Goal: Contribute content: Add original content to the website for others to see

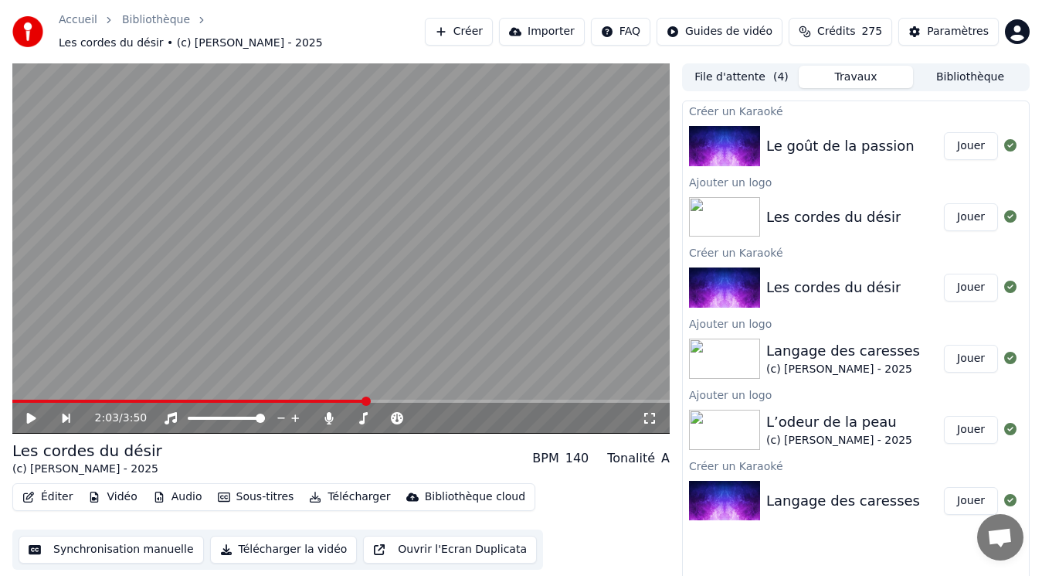
click at [807, 138] on div "Le goût de la passion" at bounding box center [840, 146] width 148 height 22
click at [973, 139] on button "Jouer" at bounding box center [971, 146] width 54 height 28
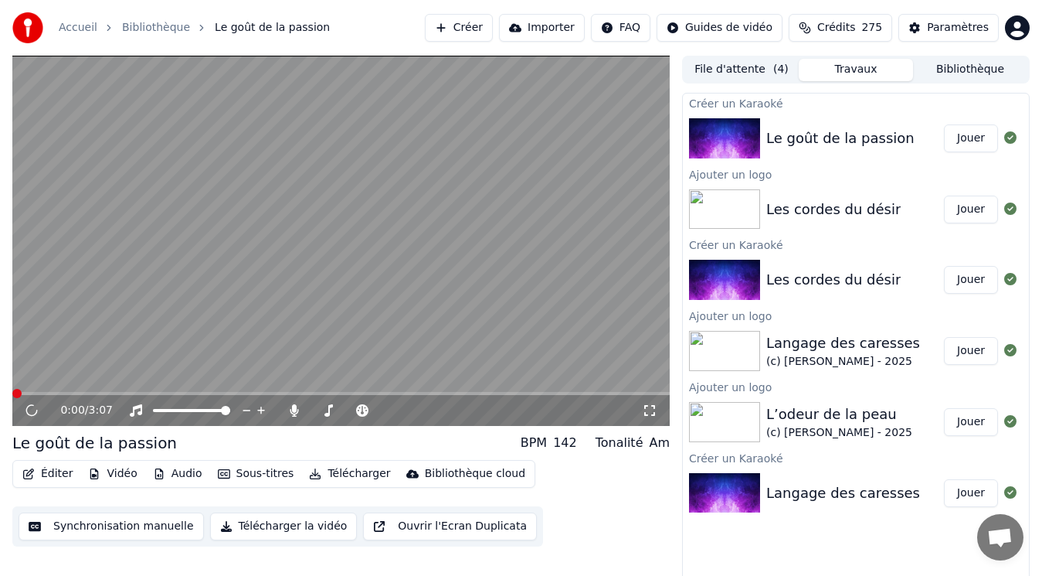
click at [117, 469] on button "Vidéo" at bounding box center [112, 474] width 61 height 22
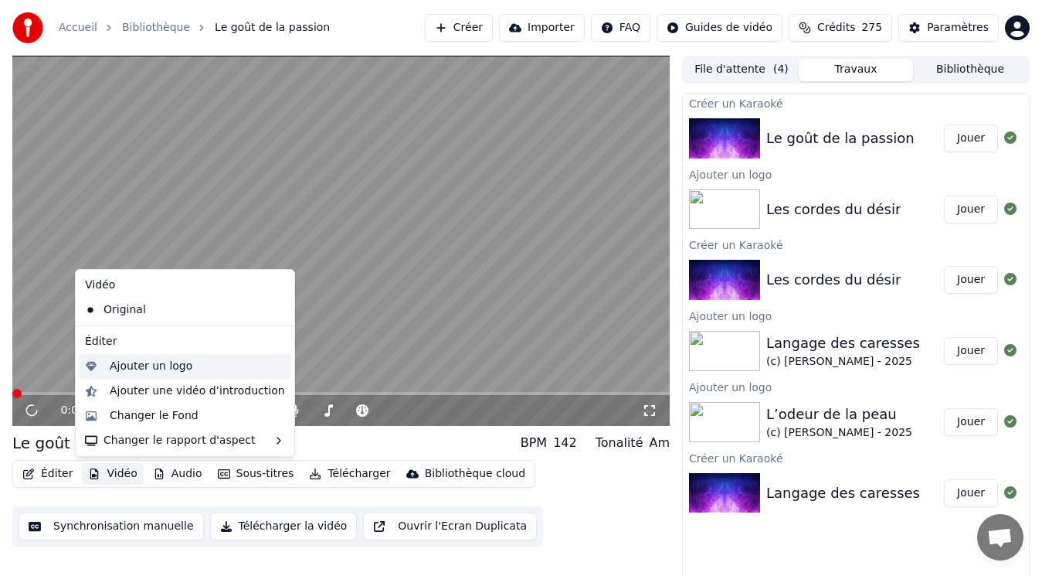
click at [155, 368] on div "Ajouter un logo" at bounding box center [151, 366] width 83 height 15
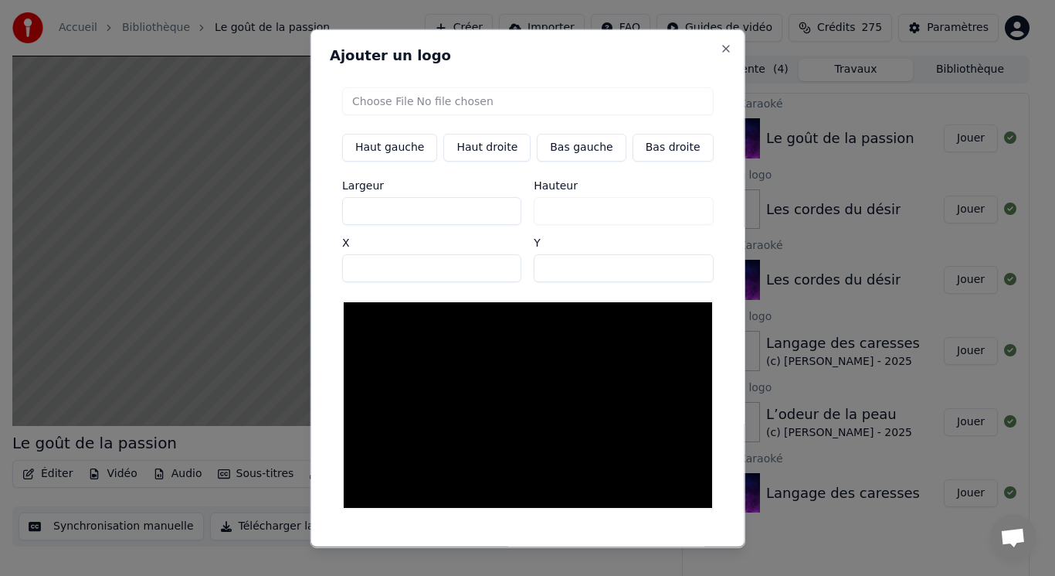
click at [413, 147] on button "Haut gauche" at bounding box center [389, 147] width 95 height 28
click at [377, 110] on input "file" at bounding box center [528, 101] width 372 height 28
type input "**********"
type input "***"
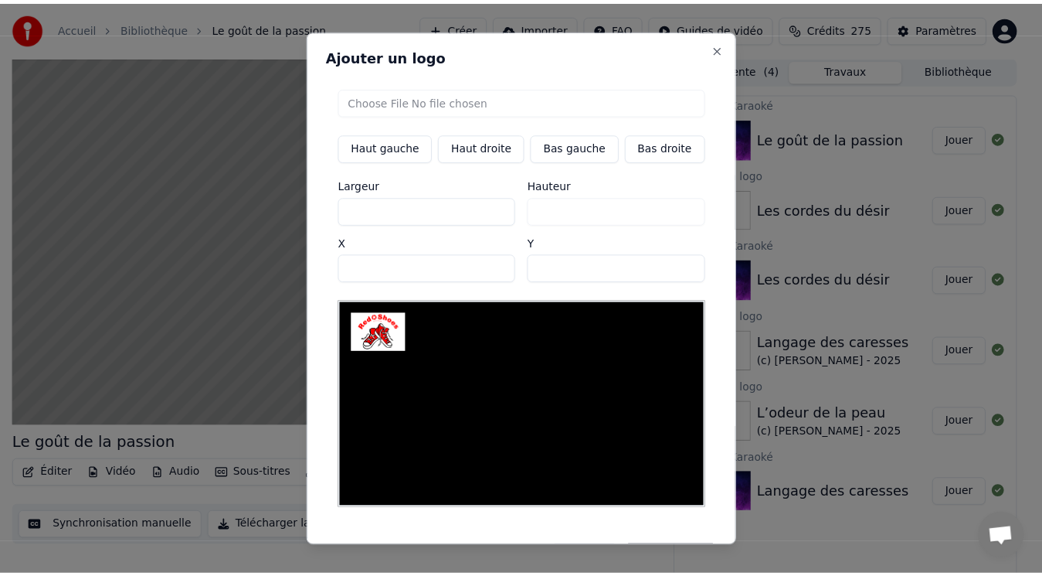
scroll to position [29, 0]
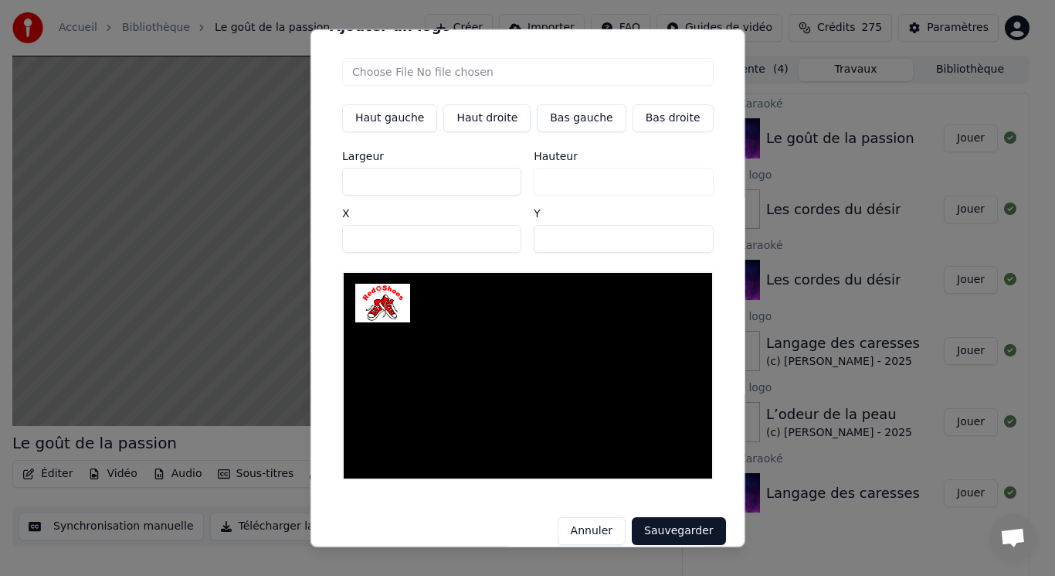
click at [642, 518] on button "Sauvegarder" at bounding box center [678, 531] width 93 height 28
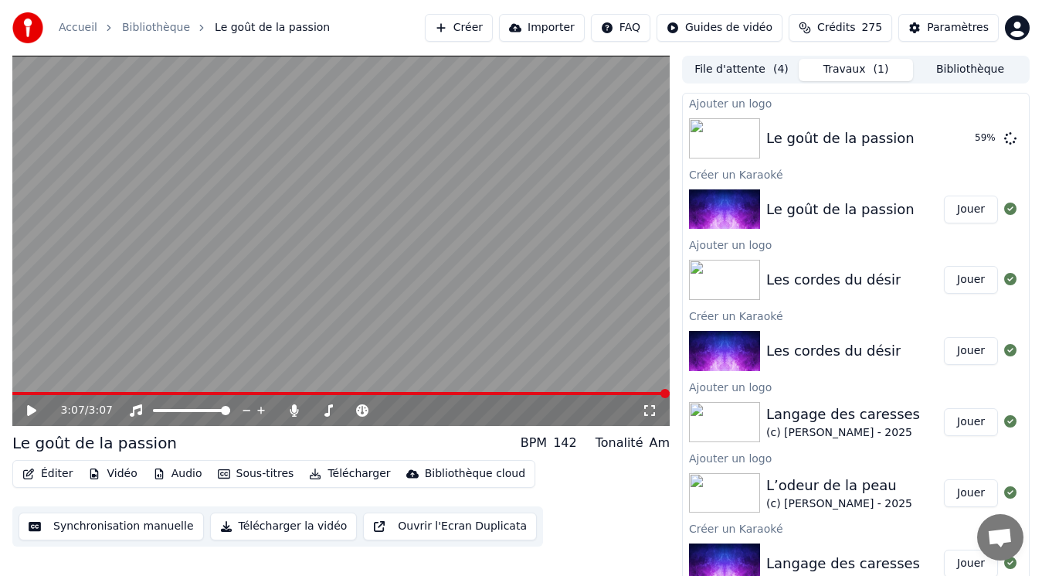
click at [973, 69] on button "Bibliothèque" at bounding box center [970, 70] width 114 height 22
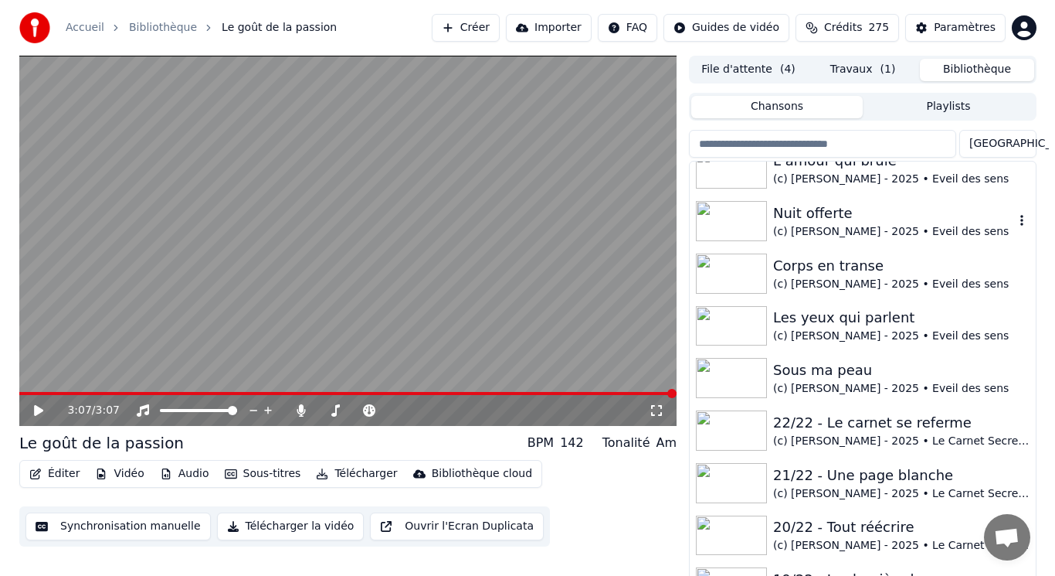
scroll to position [309, 0]
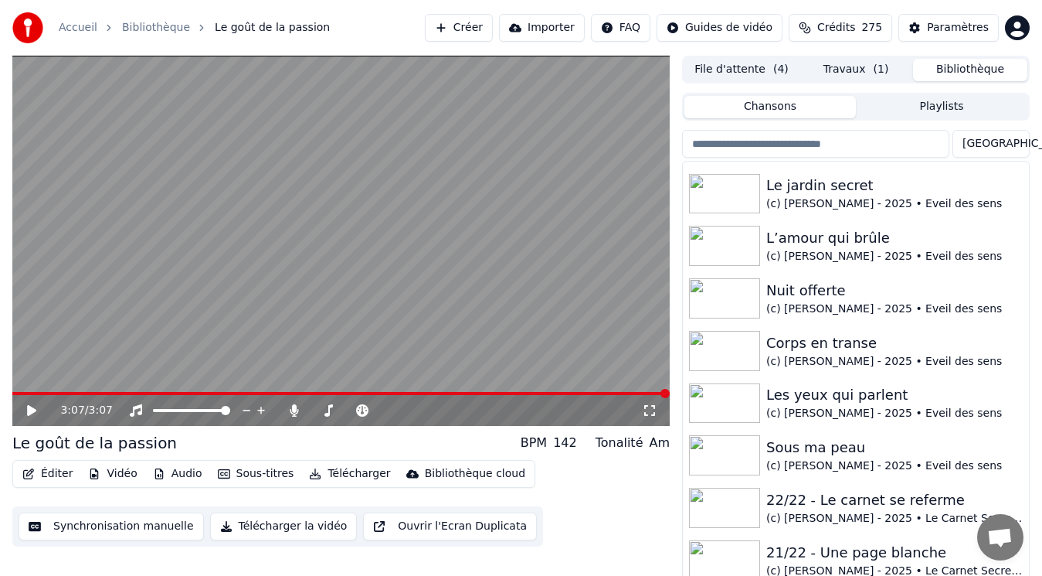
click at [759, 73] on button "File d'attente ( 4 )" at bounding box center [742, 70] width 114 height 22
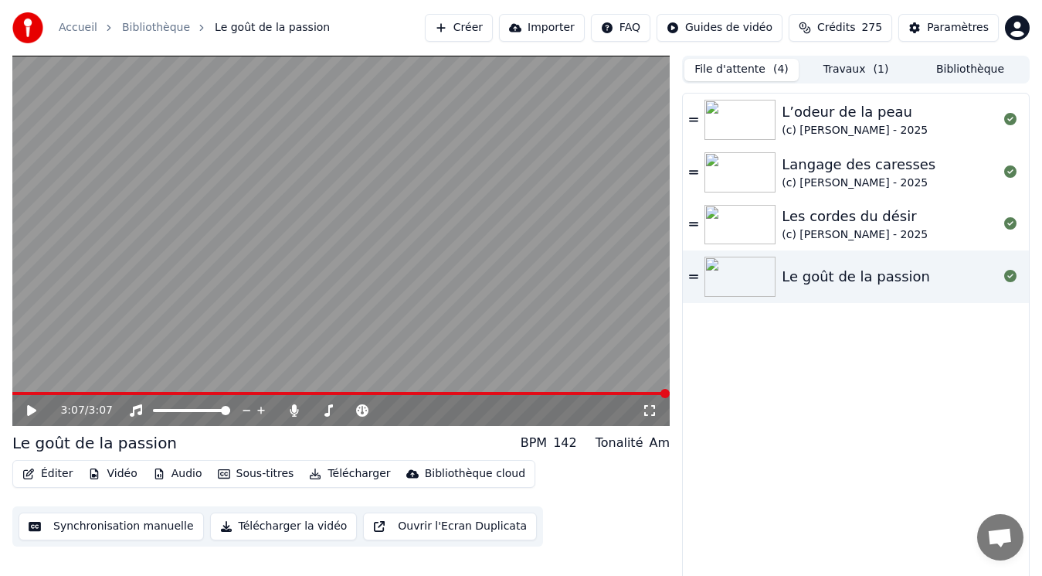
click at [849, 75] on button "Travaux ( 1 )" at bounding box center [856, 70] width 114 height 22
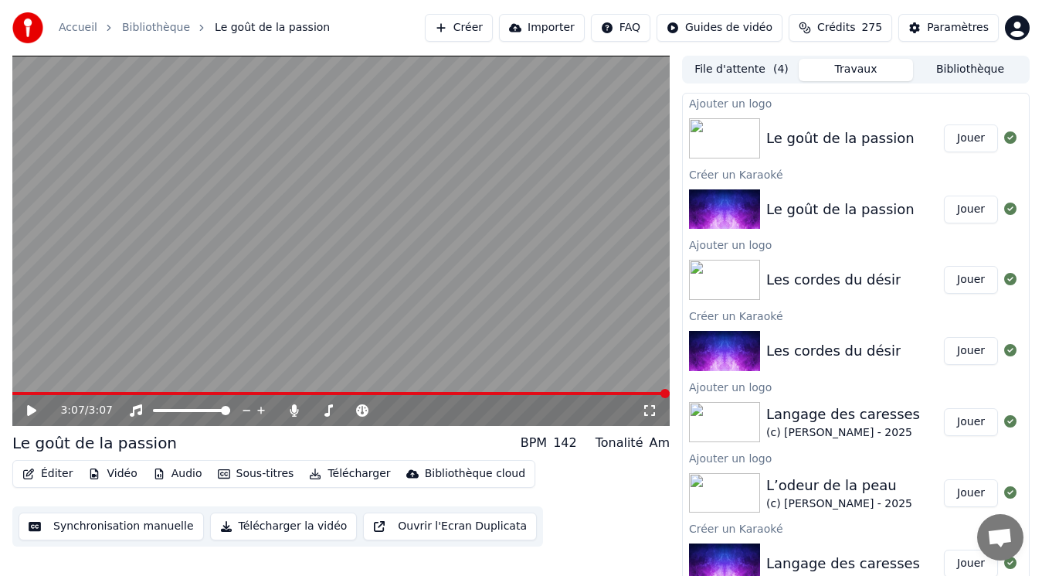
click at [981, 74] on button "Bibliothèque" at bounding box center [970, 70] width 114 height 22
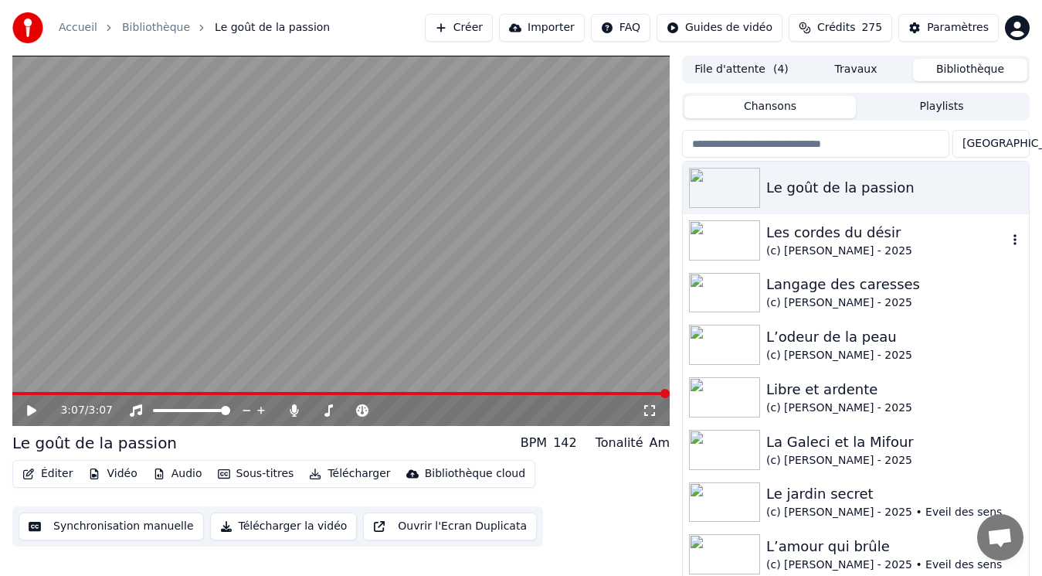
click at [865, 244] on div "(c) [PERSON_NAME] - 2025" at bounding box center [886, 250] width 241 height 15
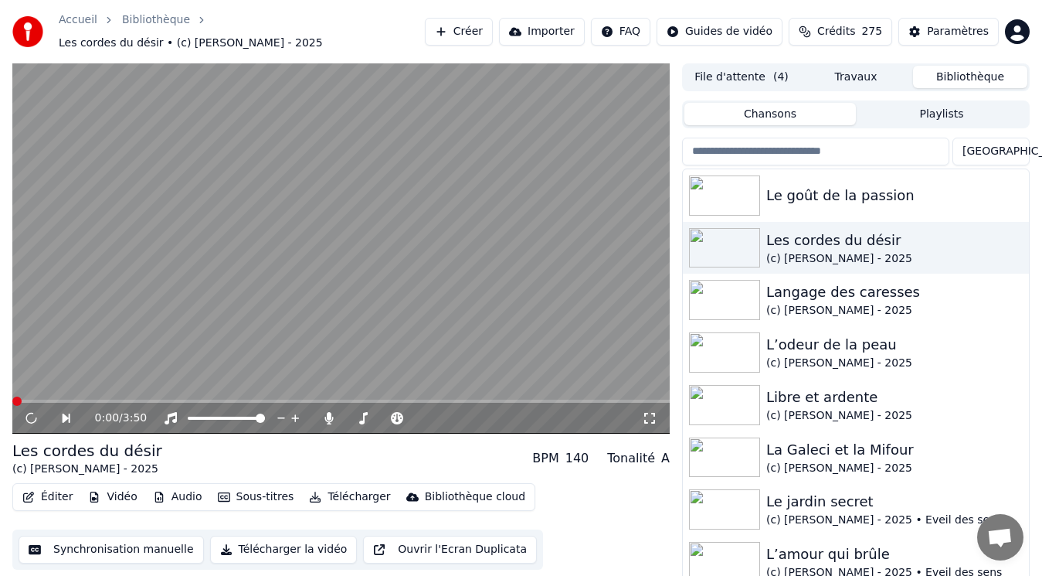
click at [59, 486] on button "Éditer" at bounding box center [47, 497] width 63 height 22
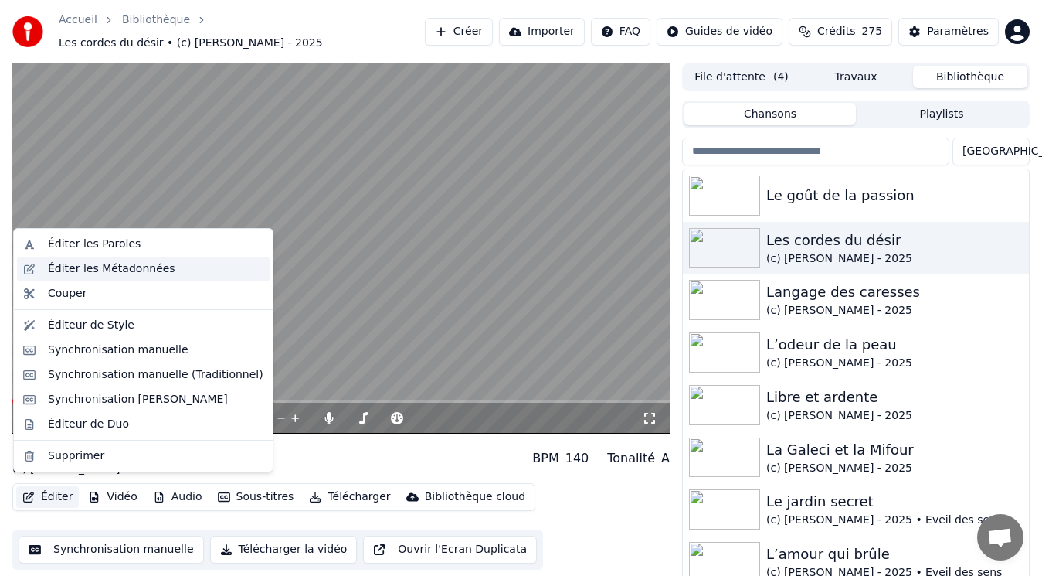
click at [97, 276] on div "Éditer les Métadonnées" at bounding box center [143, 269] width 253 height 25
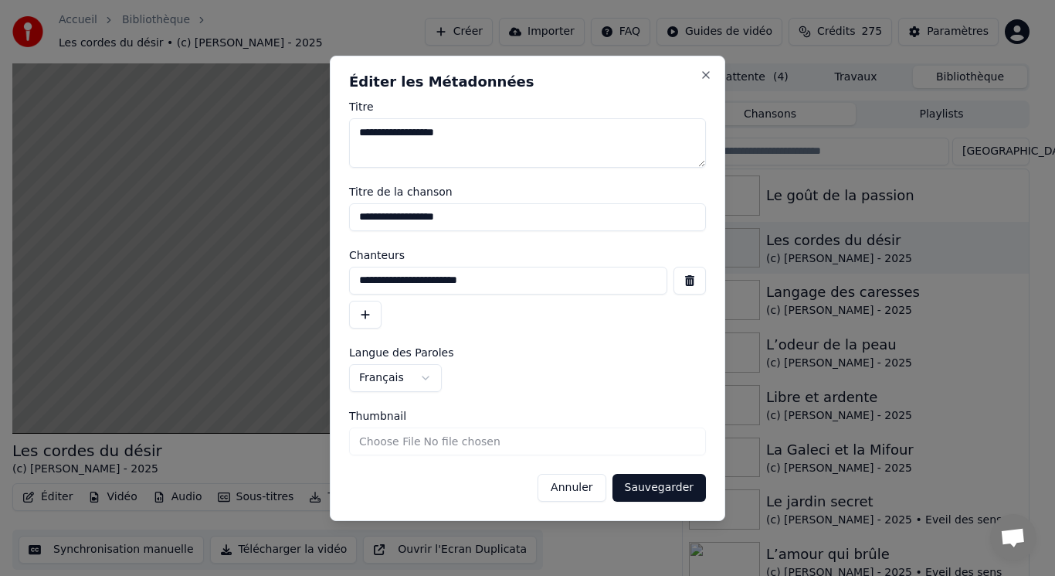
drag, startPoint x: 535, startPoint y: 274, endPoint x: 270, endPoint y: 238, distance: 268.2
click at [275, 257] on body "Accueil Bibliothèque Les cordes du désir • (c) [PERSON_NAME] - 2025 Créer Impor…" at bounding box center [521, 288] width 1042 height 576
click at [597, 489] on button "Annuler" at bounding box center [572, 488] width 68 height 28
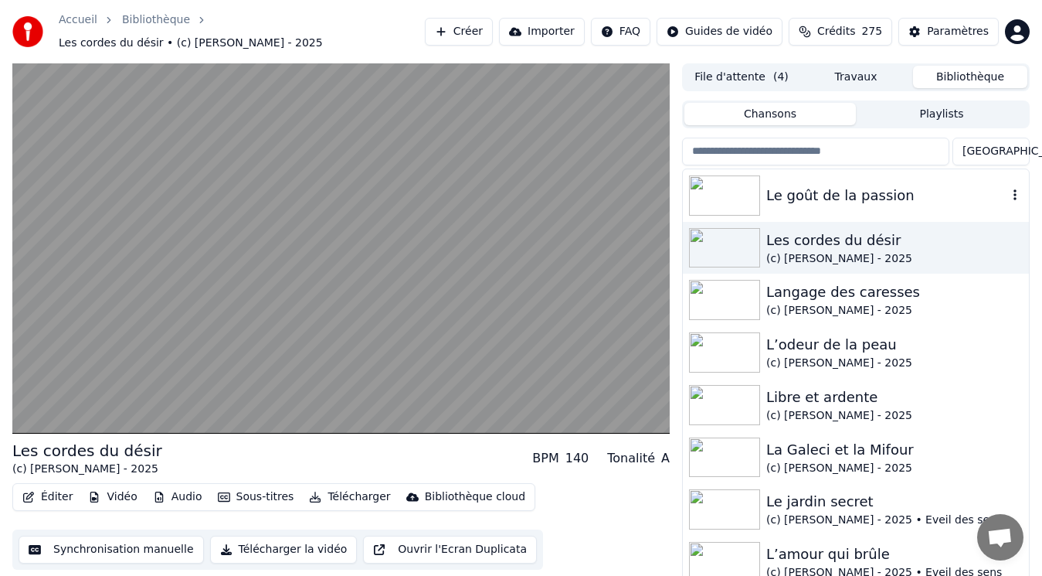
click at [879, 188] on div "Le goût de la passion" at bounding box center [886, 196] width 241 height 22
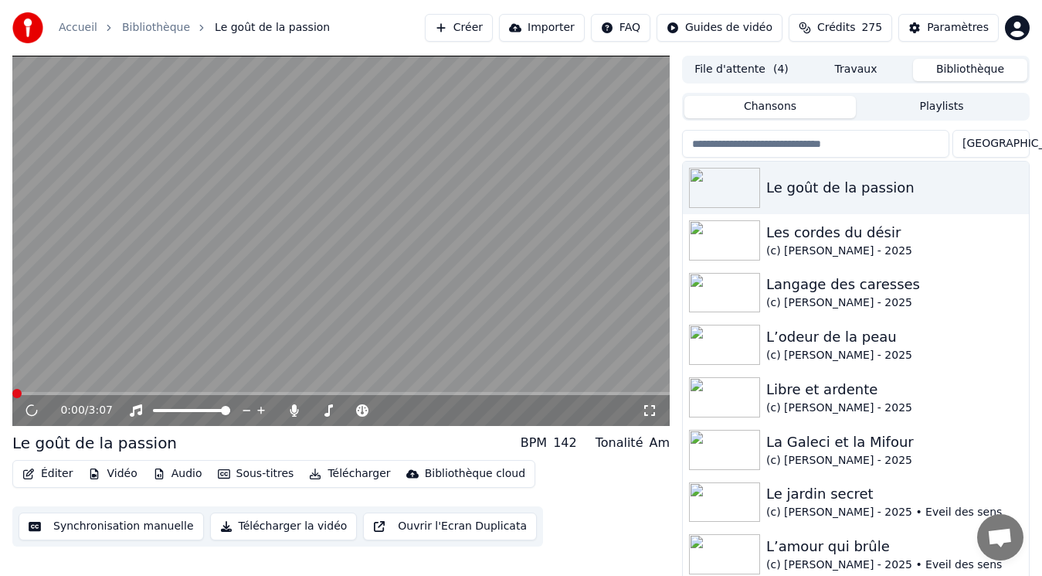
click at [54, 476] on button "Éditer" at bounding box center [47, 474] width 63 height 22
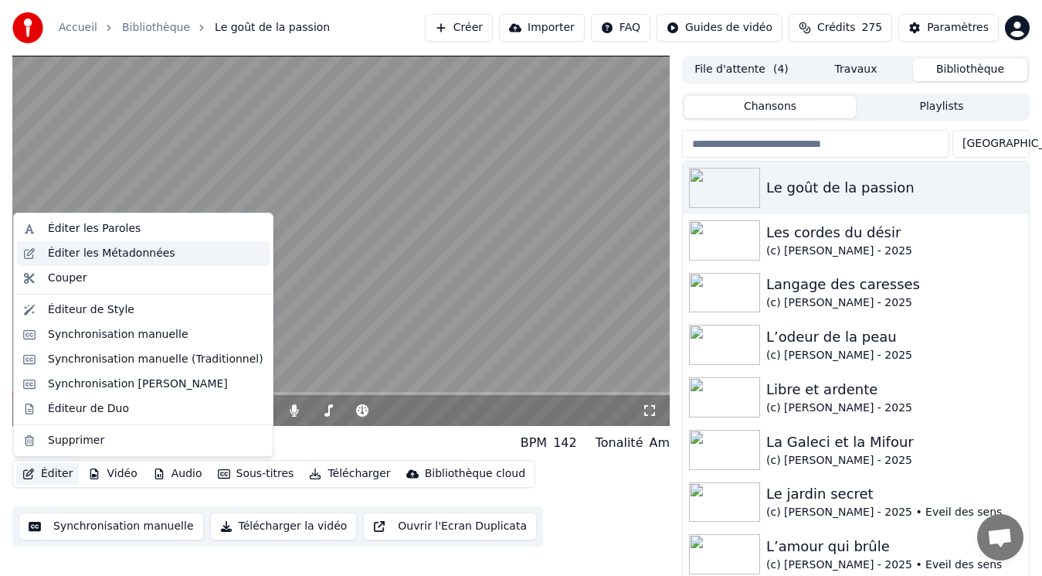
click at [144, 255] on div "Éditer les Métadonnées" at bounding box center [111, 253] width 127 height 15
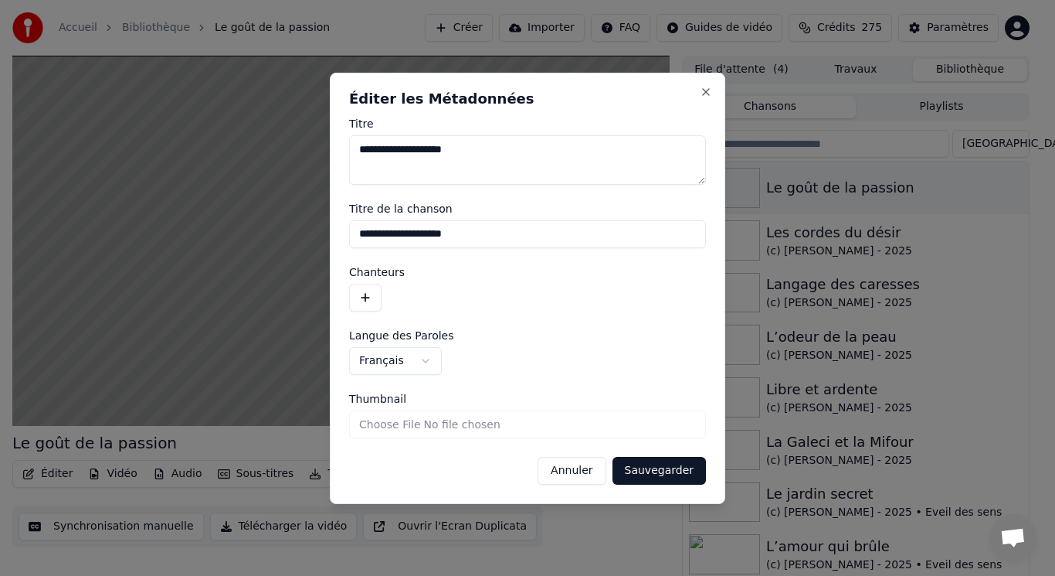
click at [364, 301] on button "button" at bounding box center [365, 298] width 32 height 28
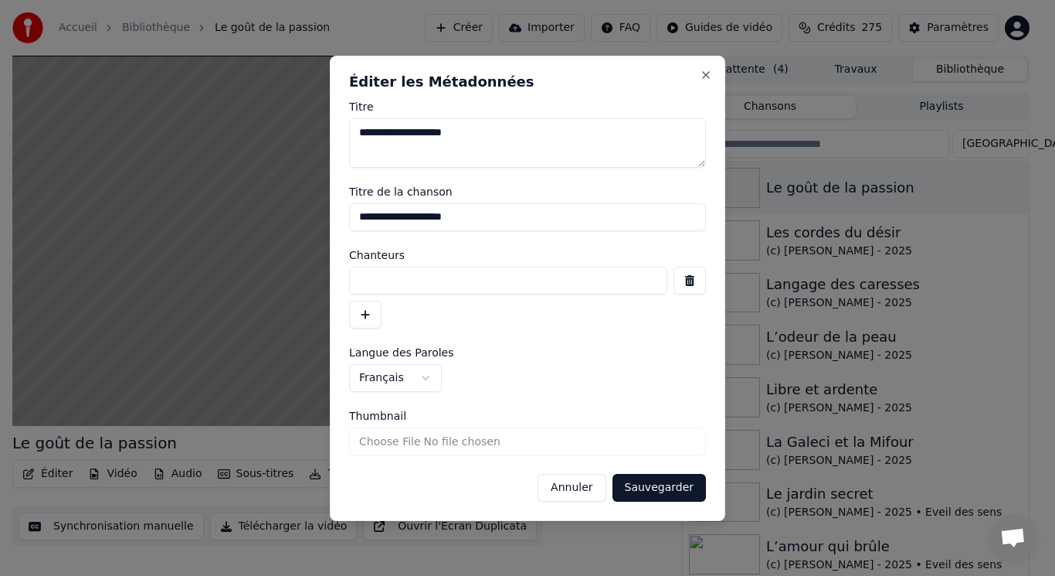
paste input "**********"
type input "**********"
click at [688, 488] on button "Sauvegarder" at bounding box center [659, 488] width 93 height 28
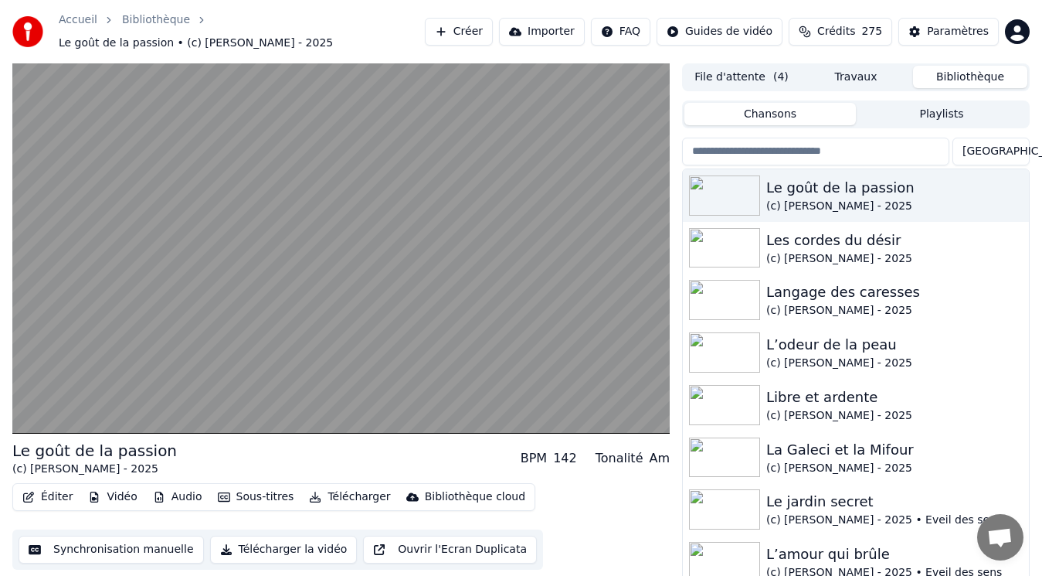
click at [56, 488] on button "Éditer" at bounding box center [47, 497] width 63 height 22
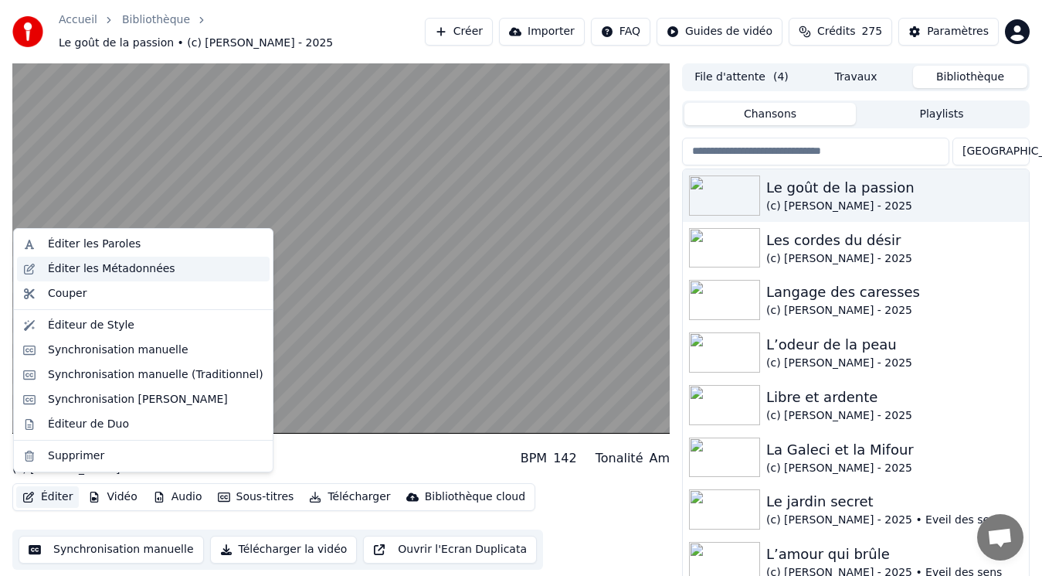
click at [72, 268] on div "Éditer les Métadonnées" at bounding box center [111, 268] width 127 height 15
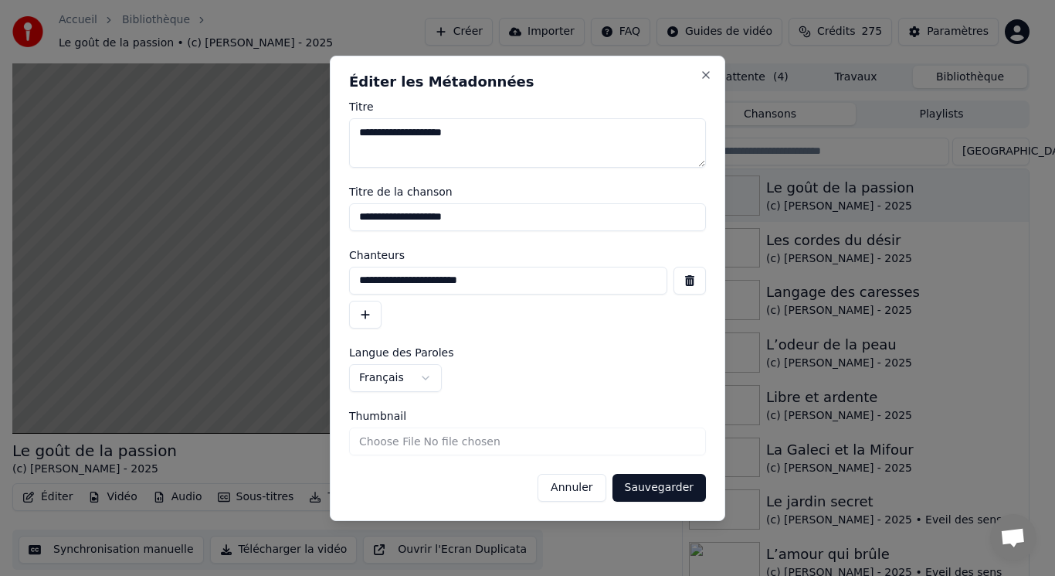
click at [376, 444] on input "Thumbnail" at bounding box center [527, 441] width 357 height 28
type input "**********"
click at [651, 488] on button "Sauvegarder" at bounding box center [659, 488] width 93 height 28
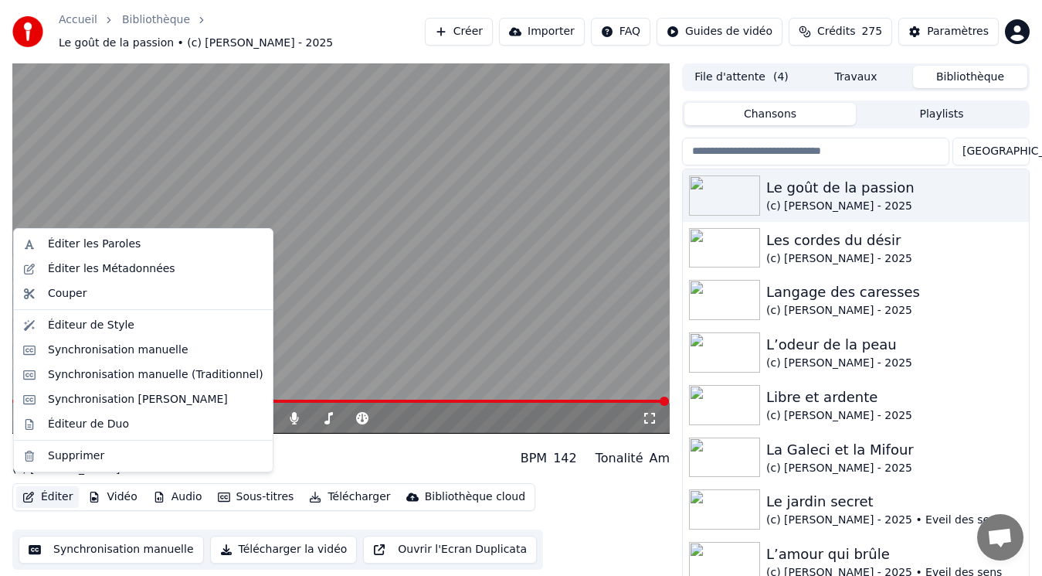
click at [51, 489] on button "Éditer" at bounding box center [47, 497] width 63 height 22
click at [81, 375] on div "Synchronisation manuelle (Traditionnel)" at bounding box center [156, 374] width 216 height 15
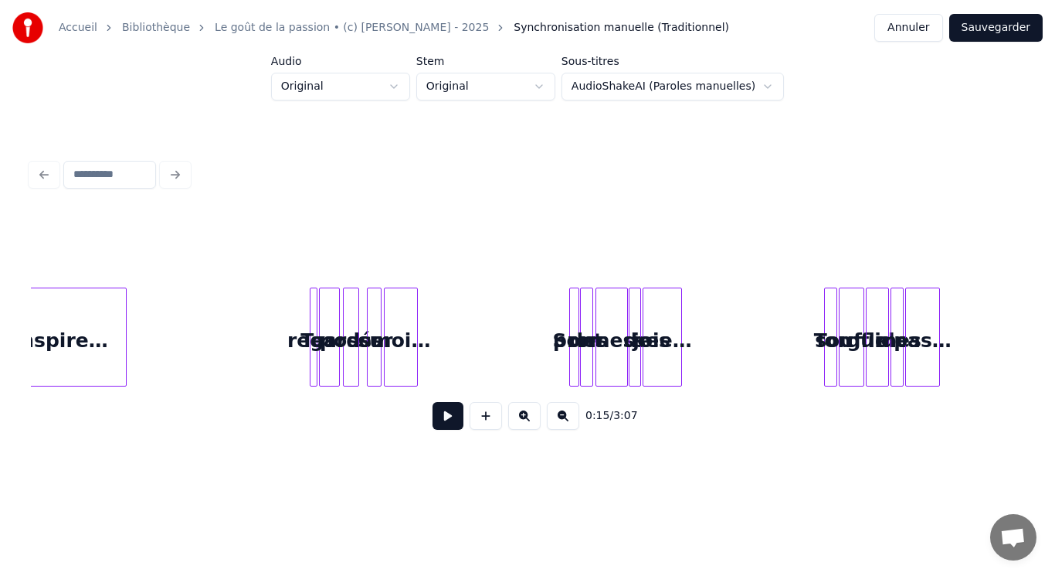
scroll to position [0, 2168]
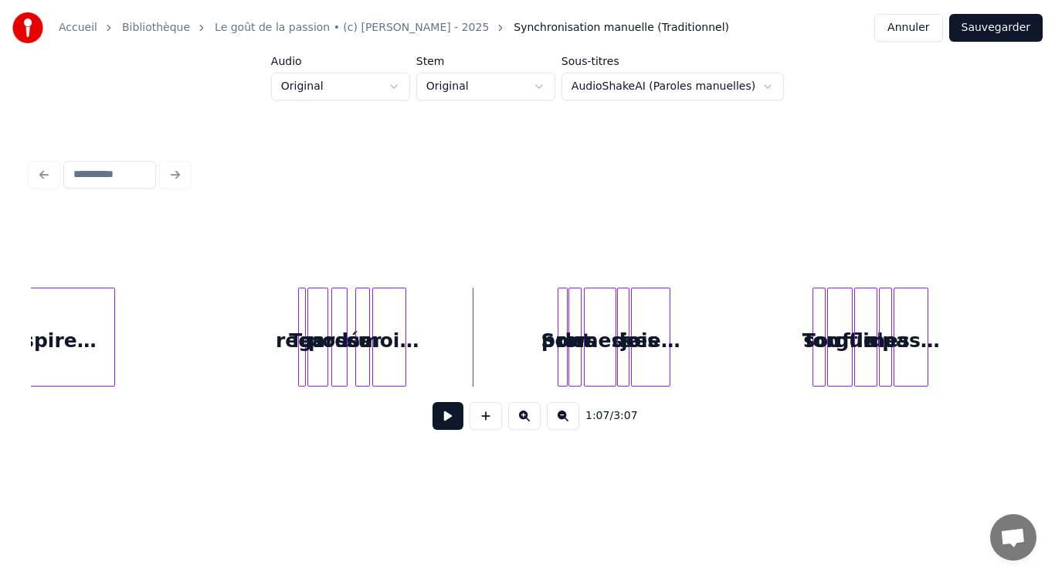
click at [450, 423] on button at bounding box center [448, 416] width 31 height 28
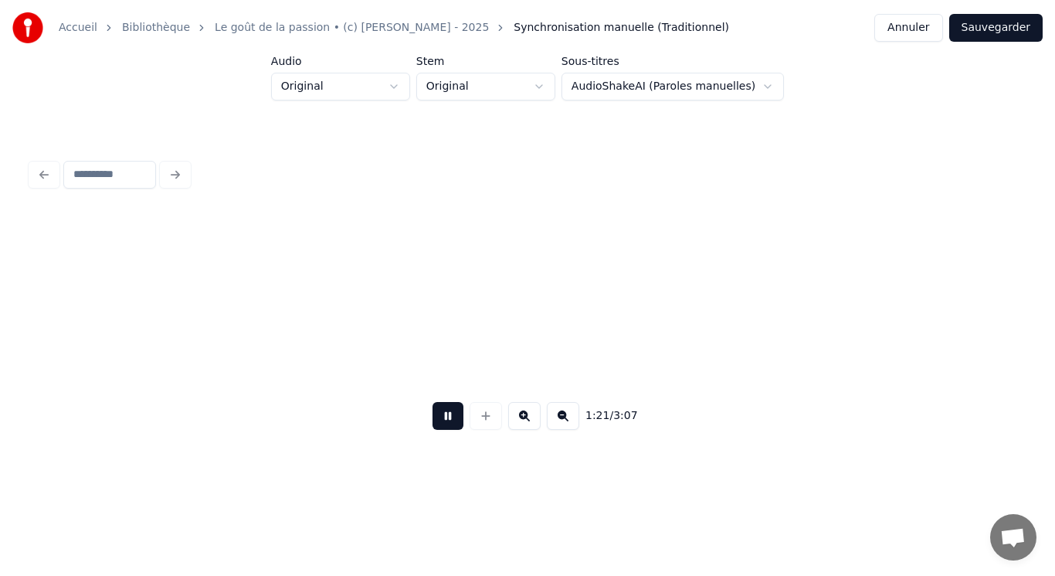
scroll to position [0, 3162]
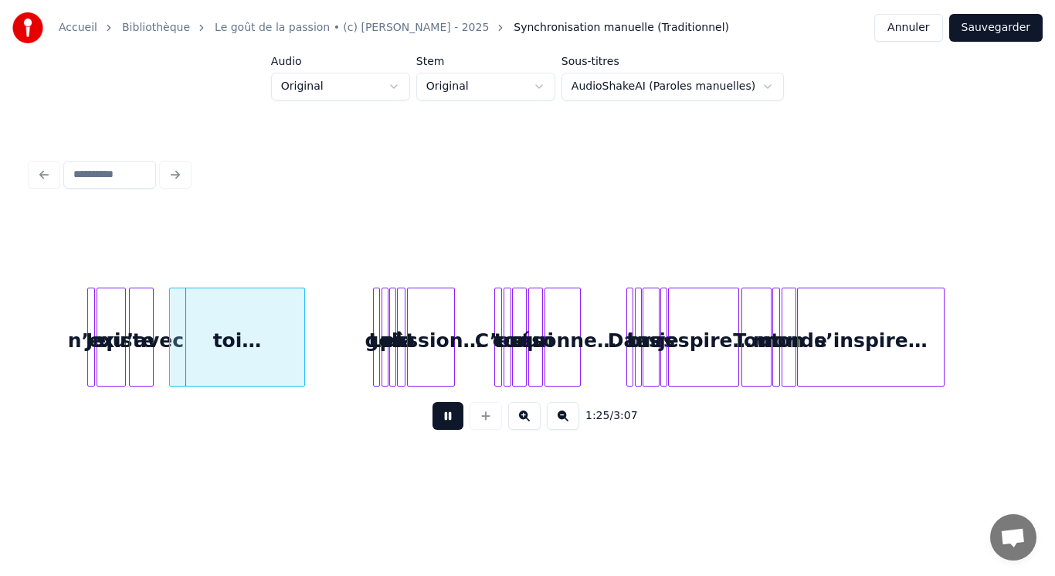
click at [450, 425] on button at bounding box center [448, 416] width 31 height 28
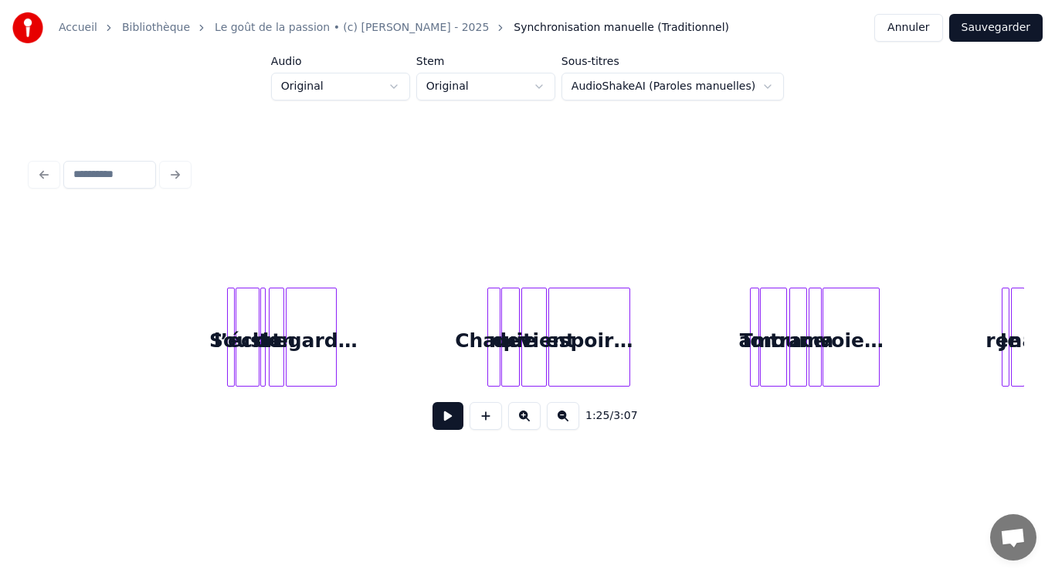
scroll to position [0, 4504]
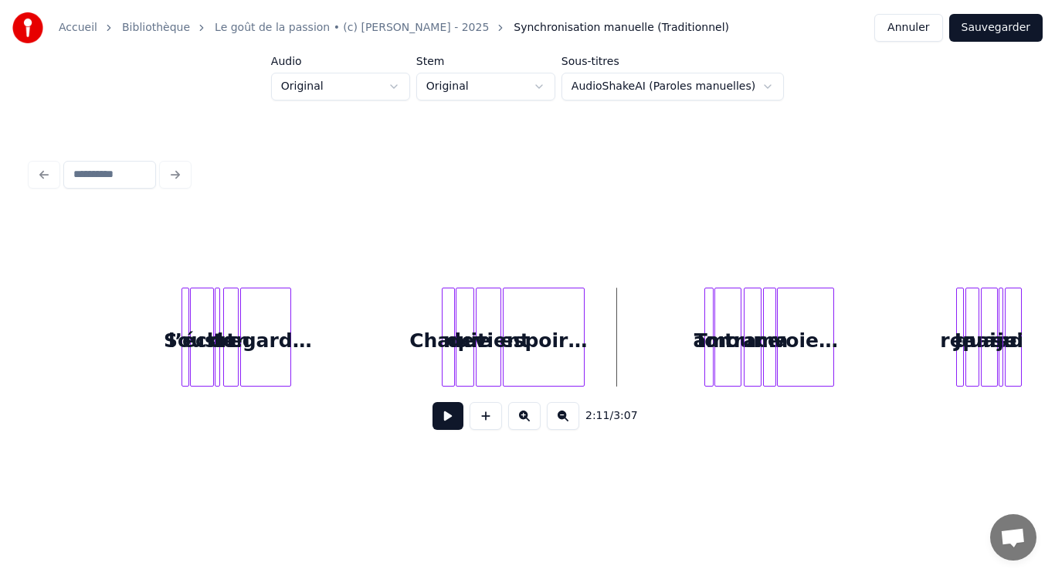
click at [451, 421] on button at bounding box center [448, 416] width 31 height 28
click at [457, 421] on button at bounding box center [448, 416] width 31 height 28
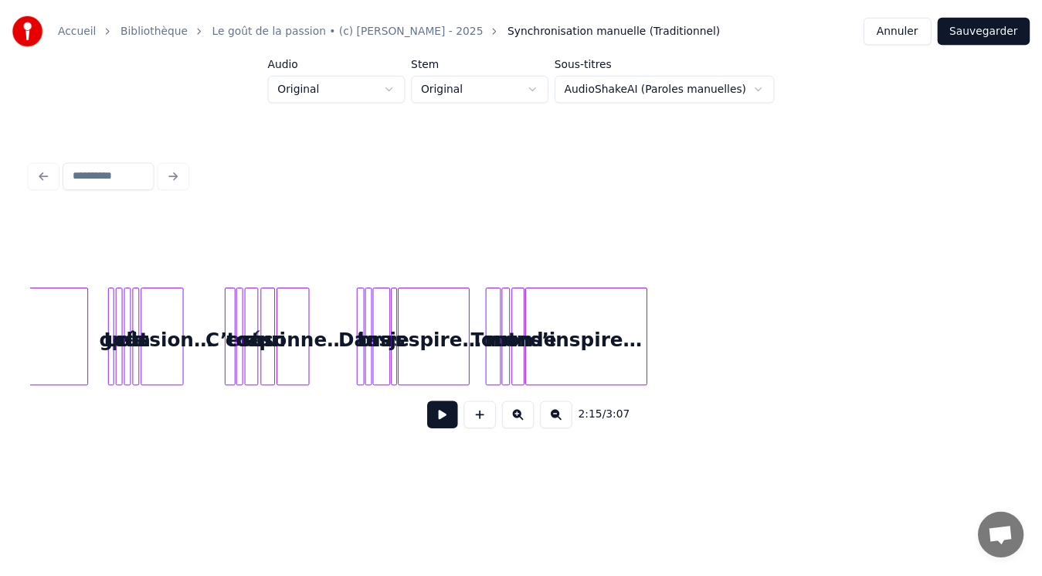
scroll to position [0, 5600]
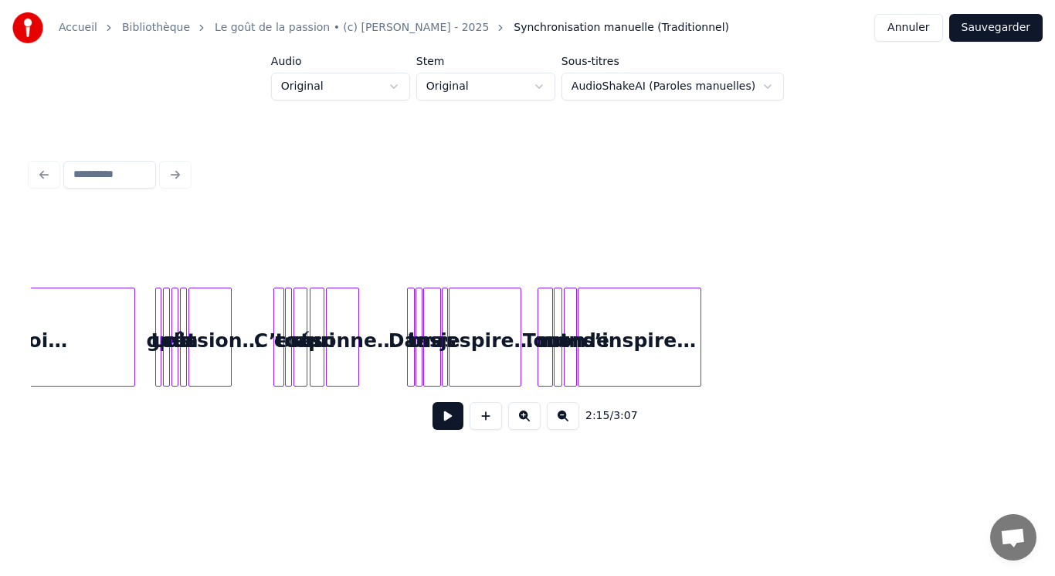
click at [995, 28] on button "Sauvegarder" at bounding box center [996, 28] width 93 height 28
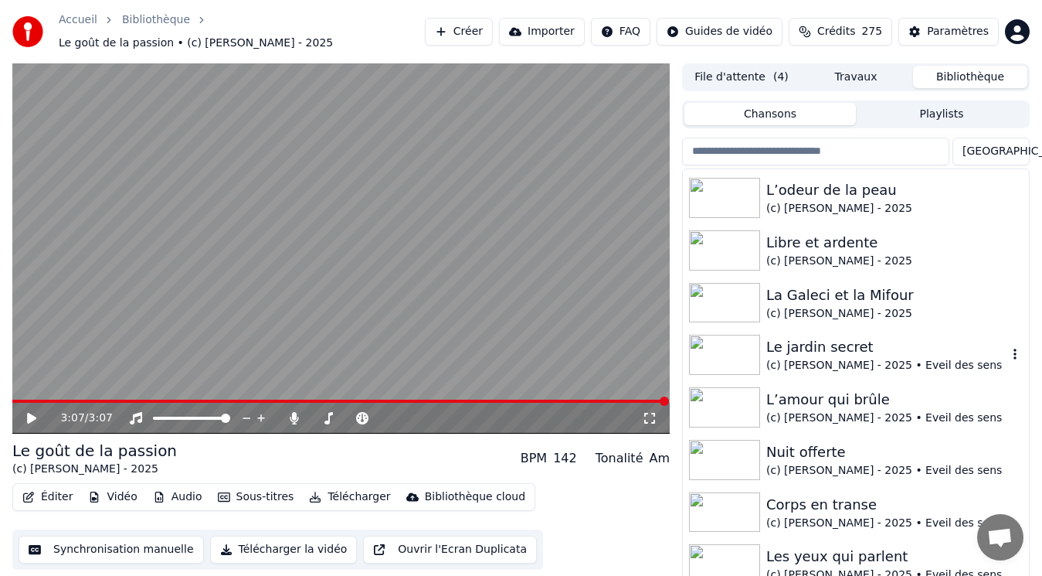
scroll to position [232, 0]
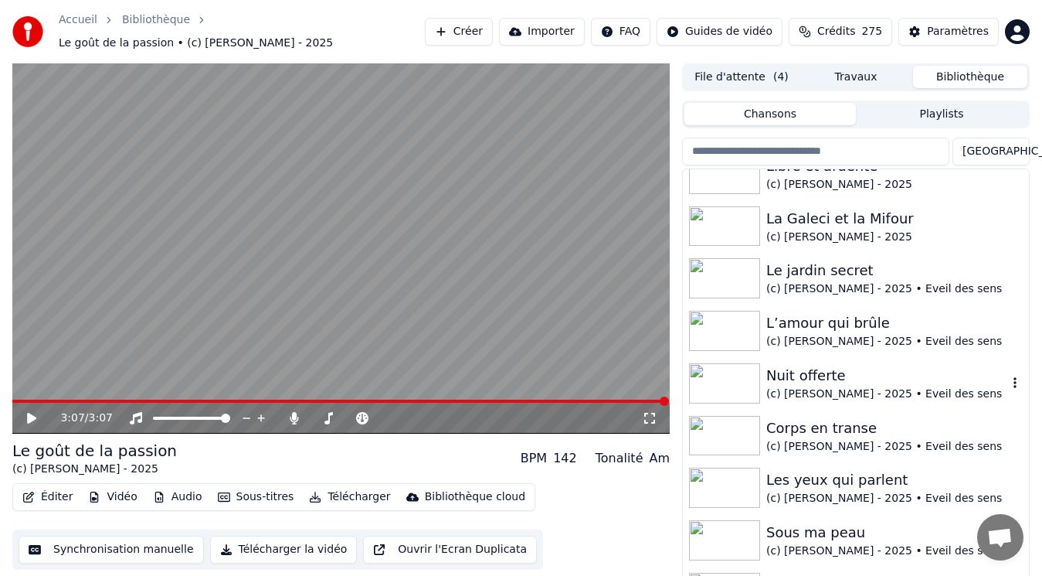
click at [745, 374] on img at bounding box center [724, 383] width 71 height 40
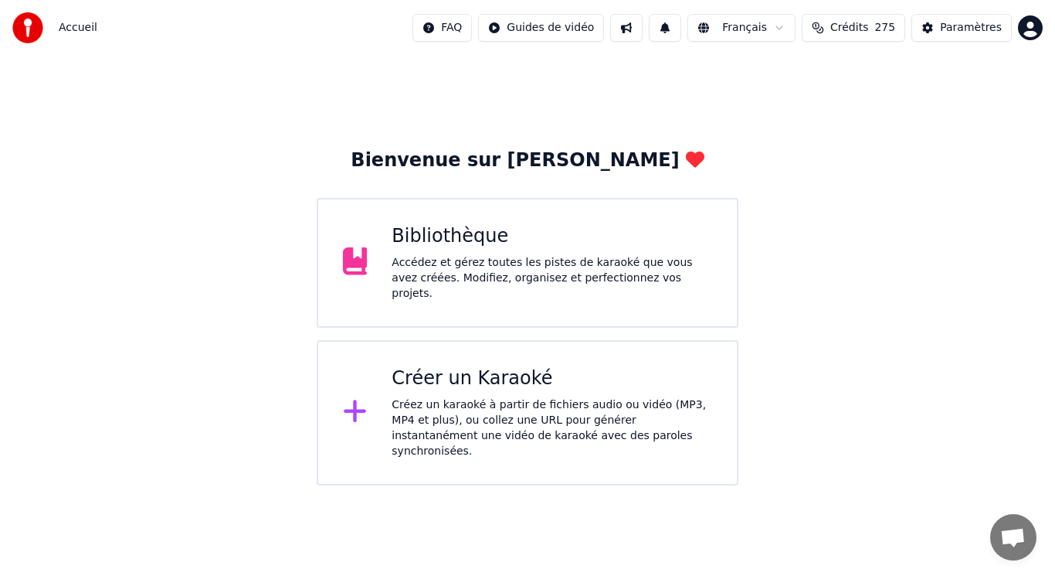
click at [526, 283] on div "Accédez et gérez toutes les pistes de karaoké que vous avez créées. Modifiez, o…" at bounding box center [552, 278] width 321 height 46
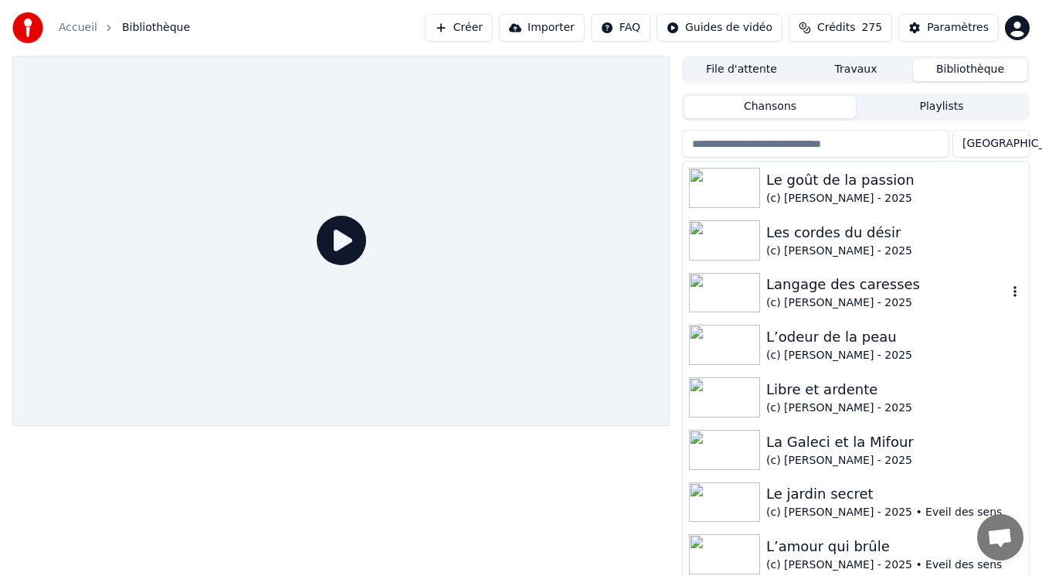
click at [752, 292] on img at bounding box center [724, 293] width 71 height 40
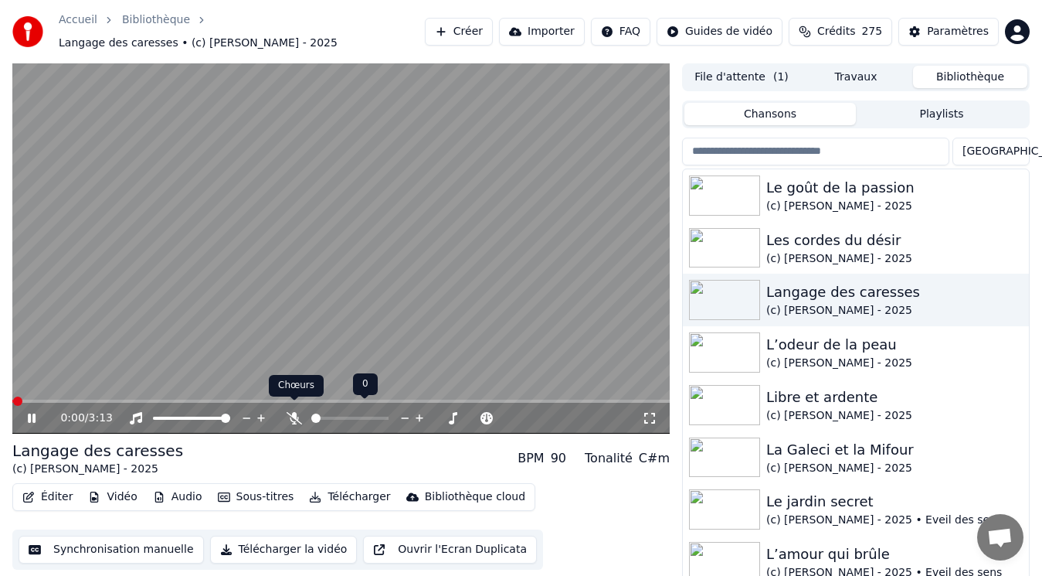
click at [292, 412] on icon at bounding box center [294, 418] width 15 height 12
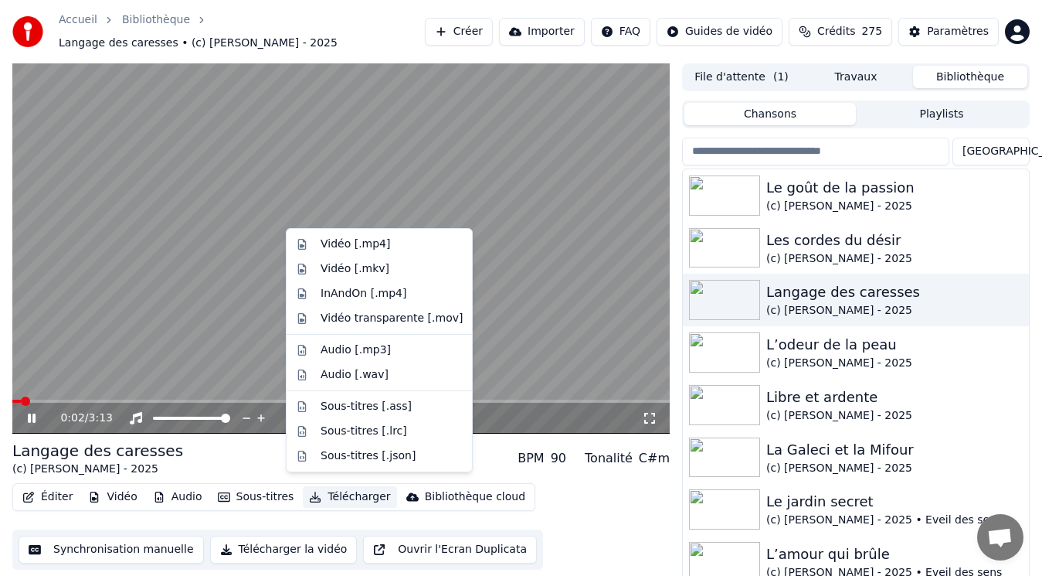
click at [348, 487] on button "Télécharger" at bounding box center [349, 497] width 93 height 22
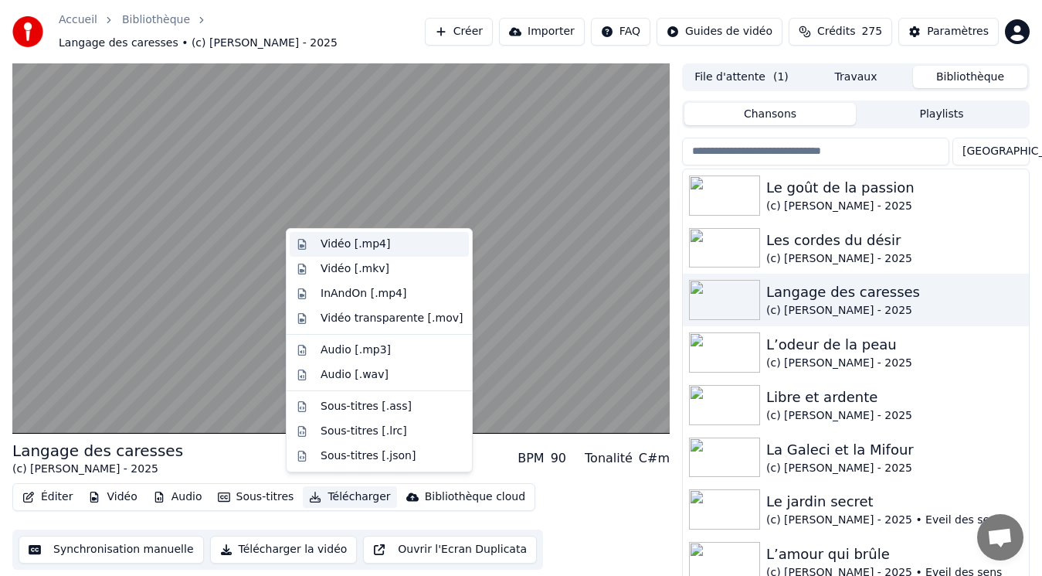
click at [406, 242] on div "Vidéo [.mp4]" at bounding box center [392, 243] width 142 height 15
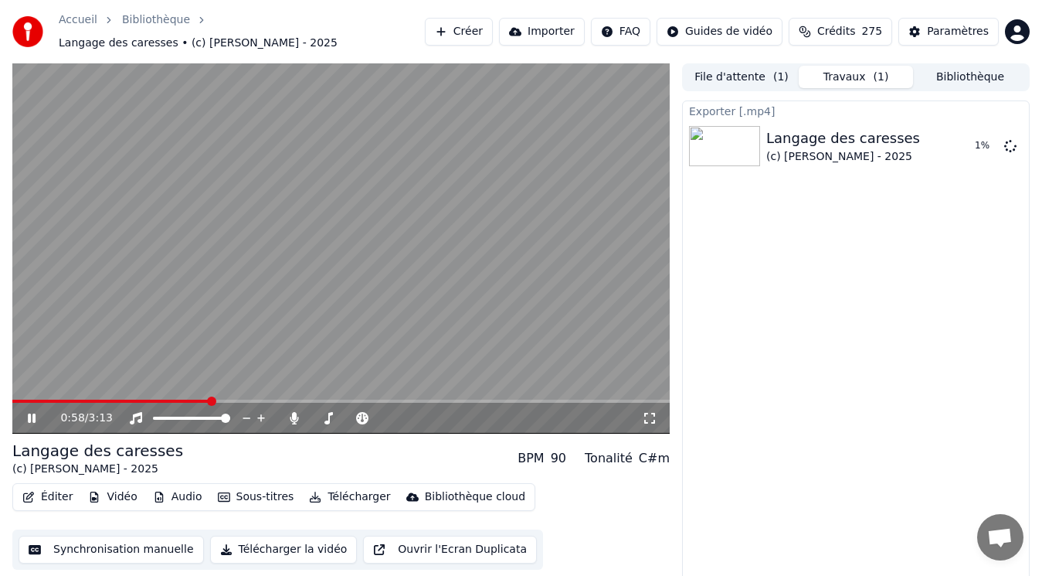
click at [332, 161] on video at bounding box center [341, 248] width 658 height 370
